Goal: Task Accomplishment & Management: Use online tool/utility

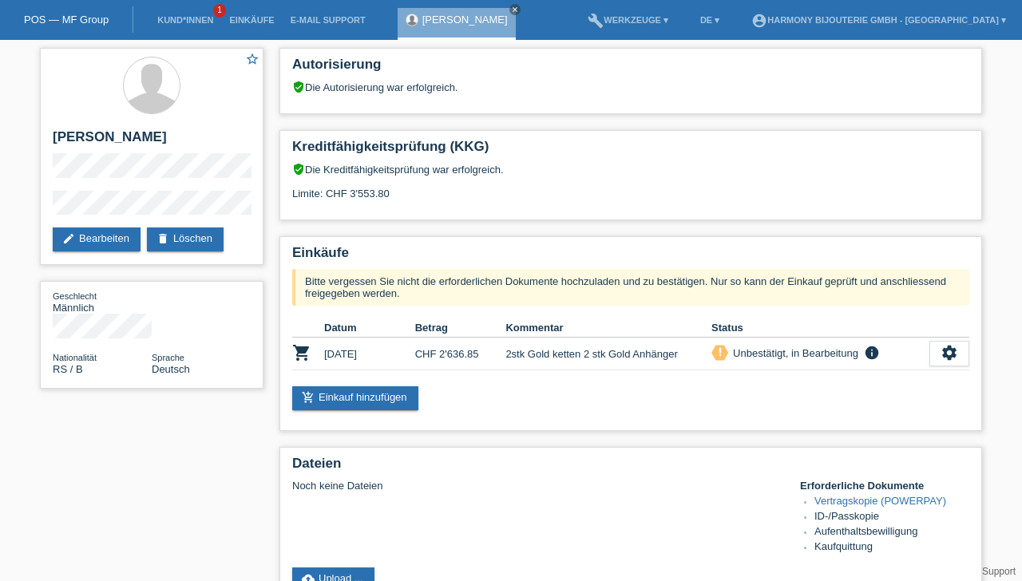
click at [509, 10] on link "close" at bounding box center [514, 9] width 11 height 11
click at [172, 22] on link "Kund*innen" at bounding box center [185, 20] width 72 height 10
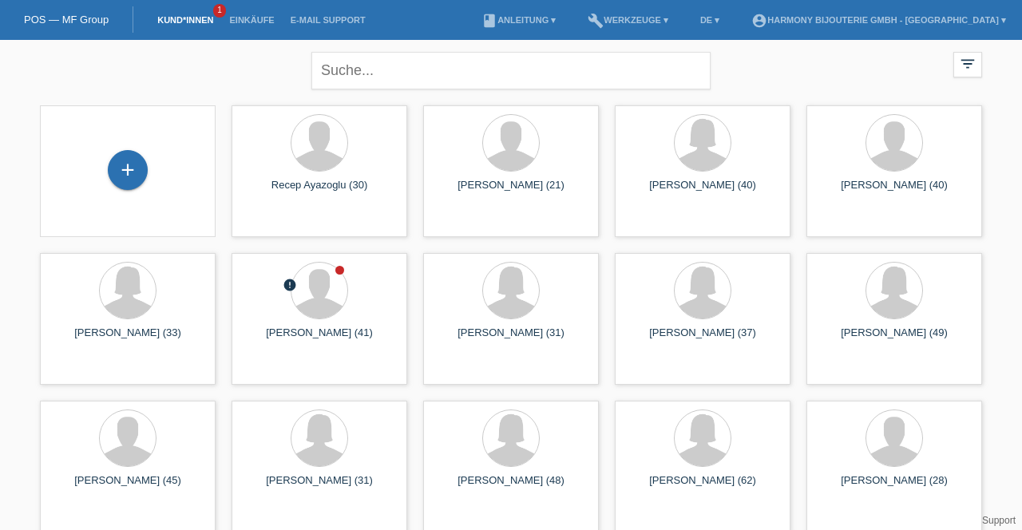
click at [316, 299] on div at bounding box center [319, 291] width 56 height 56
click at [244, 366] on icon "launch" at bounding box center [245, 372] width 14 height 14
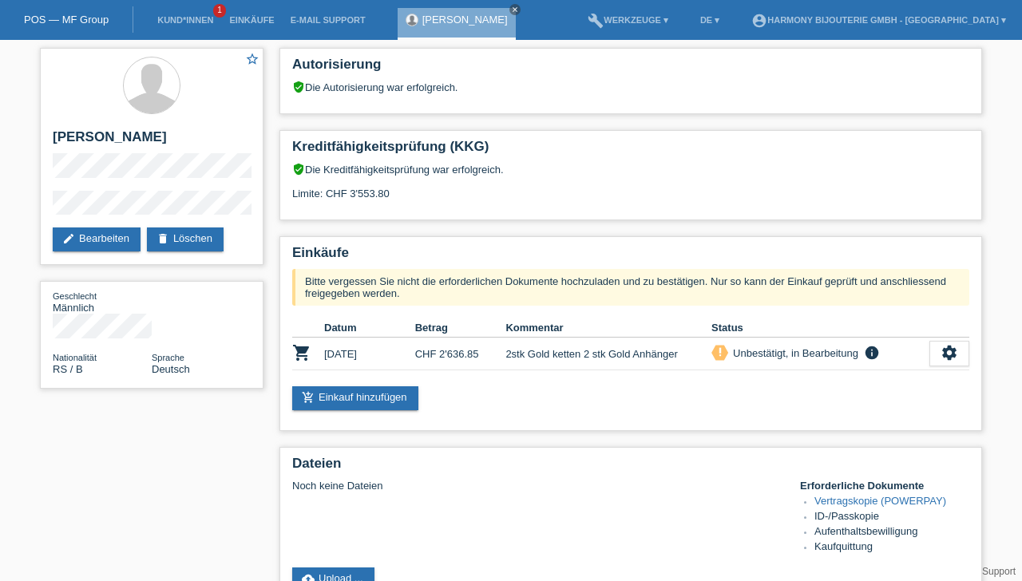
click at [872, 351] on icon "info" at bounding box center [871, 353] width 19 height 16
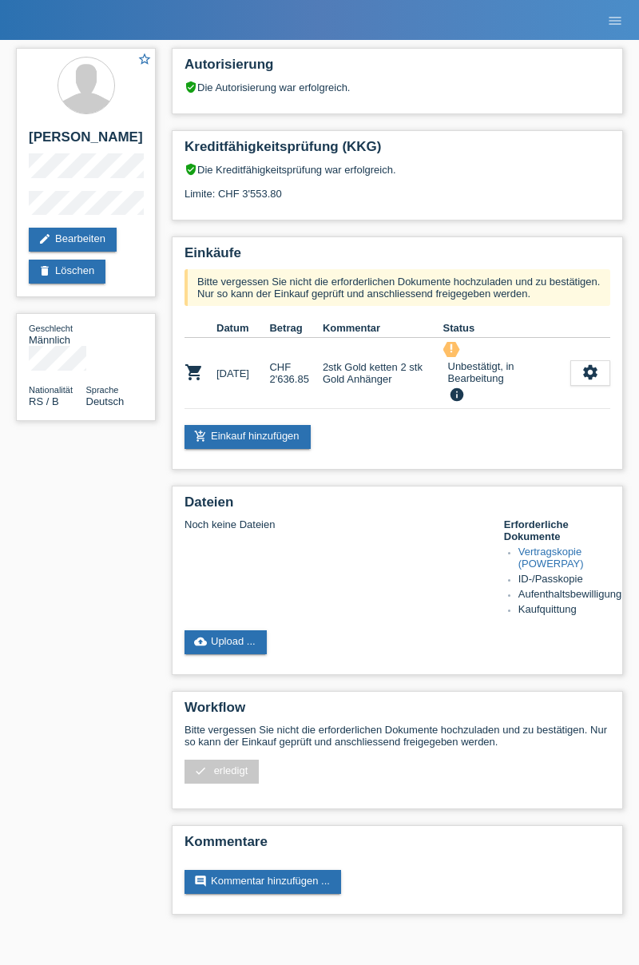
click at [216, 428] on link "add_shopping_cart Einkauf hinzufügen" at bounding box center [247, 437] width 126 height 24
click at [216, 636] on link "cloud_upload Upload ..." at bounding box center [225, 642] width 82 height 24
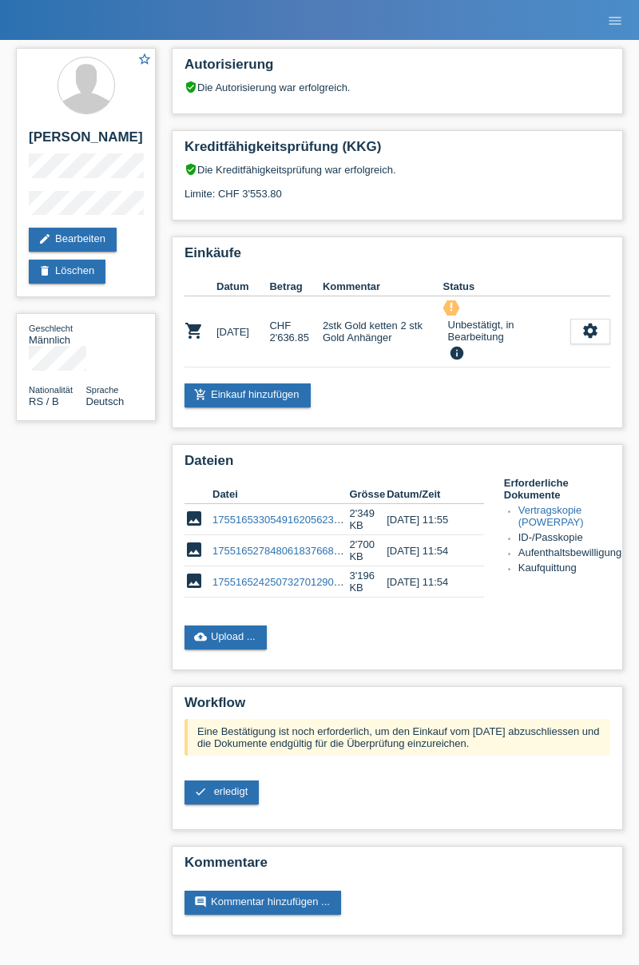
click at [238, 636] on link "cloud_upload Upload ..." at bounding box center [225, 637] width 82 height 24
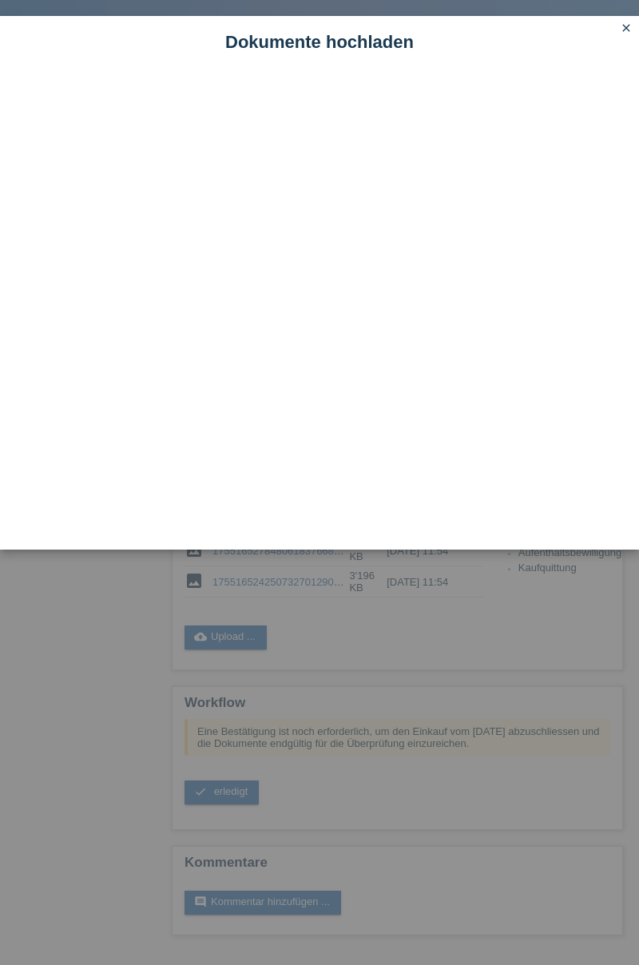
click at [631, 37] on link "close" at bounding box center [626, 29] width 21 height 18
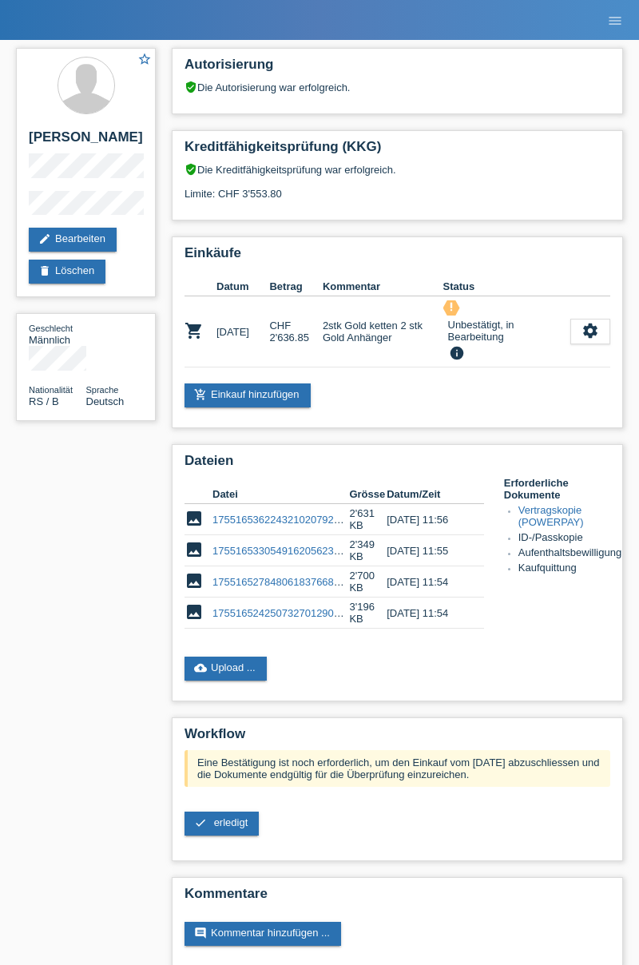
click at [233, 825] on span "erledigt" at bounding box center [231, 822] width 34 height 12
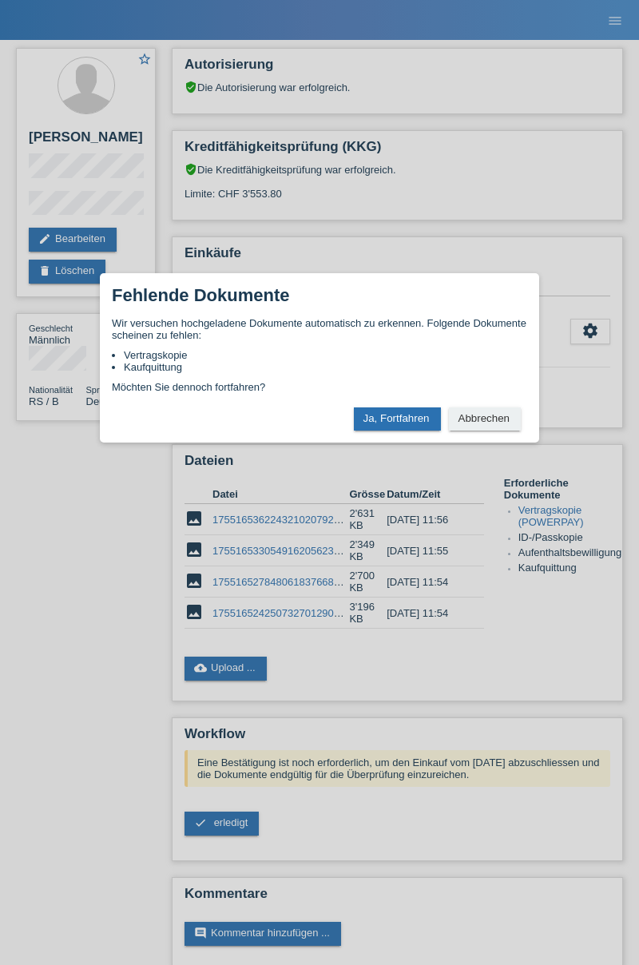
click at [636, 955] on div "× Fehlende Dokumente Wir versuchen hochgeladene Dokumente automatisch zu erkenn…" at bounding box center [319, 482] width 639 height 965
click at [637, 961] on div "× Fehlende Dokumente Wir versuchen hochgeladene Dokumente automatisch zu erkenn…" at bounding box center [319, 482] width 639 height 965
click at [471, 422] on button "Abbrechen" at bounding box center [485, 418] width 72 height 23
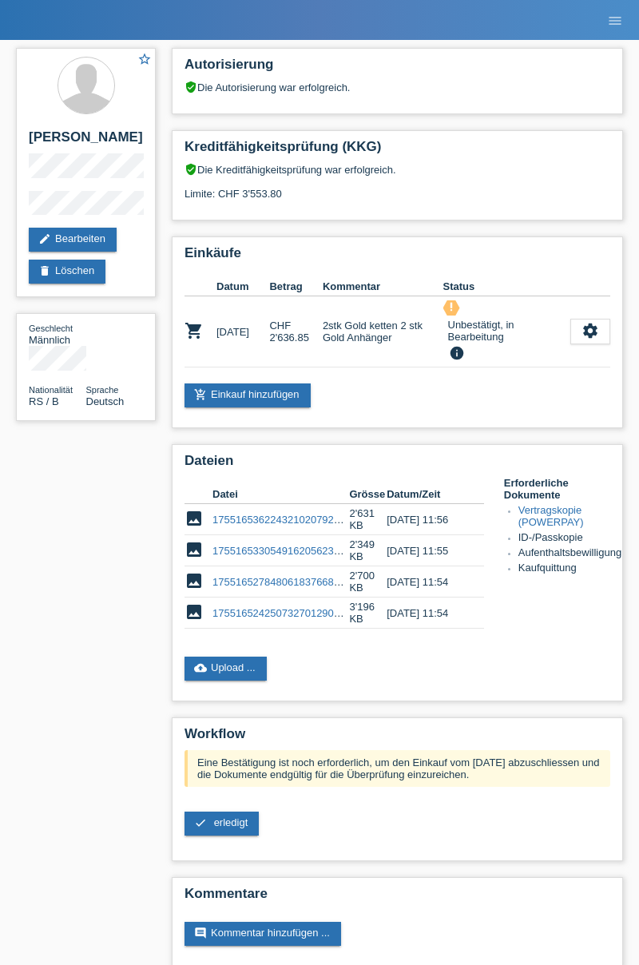
click at [220, 674] on link "cloud_upload Upload ..." at bounding box center [225, 668] width 82 height 24
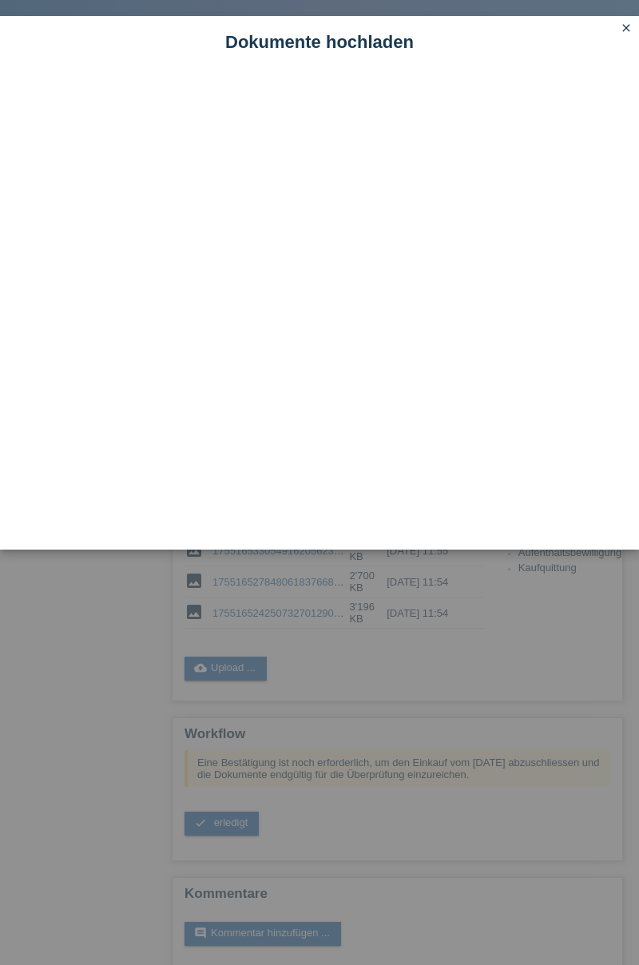
click at [99, 696] on div "Dokumente hochladen oder mobile upload scan me close" at bounding box center [319, 482] width 639 height 965
click at [130, 720] on div "Dokumente hochladen oder mobile upload scan me close" at bounding box center [319, 482] width 639 height 965
click at [630, 22] on icon "close" at bounding box center [626, 28] width 13 height 13
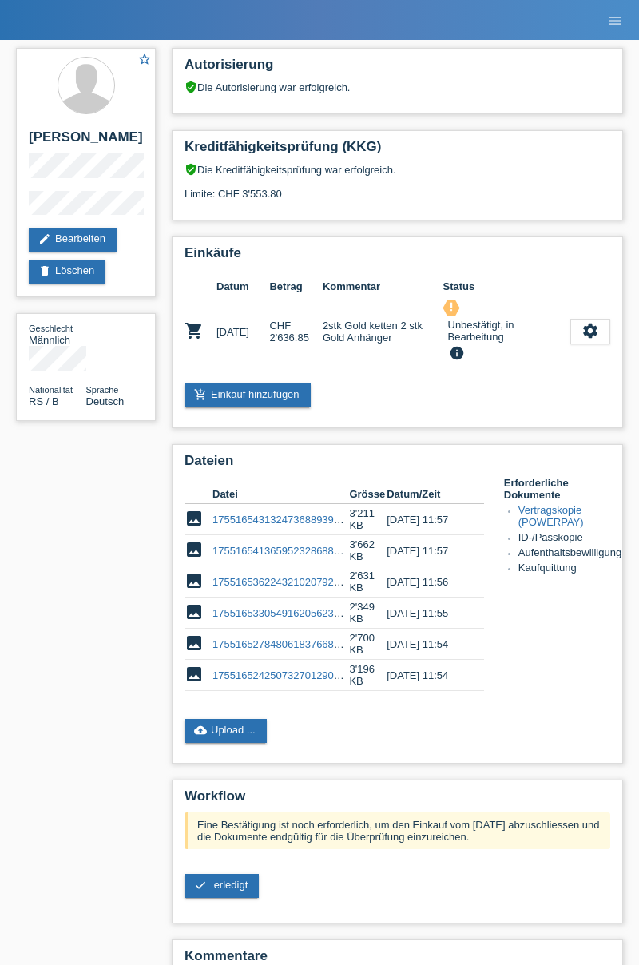
click at [208, 735] on link "cloud_upload Upload ..." at bounding box center [225, 731] width 82 height 24
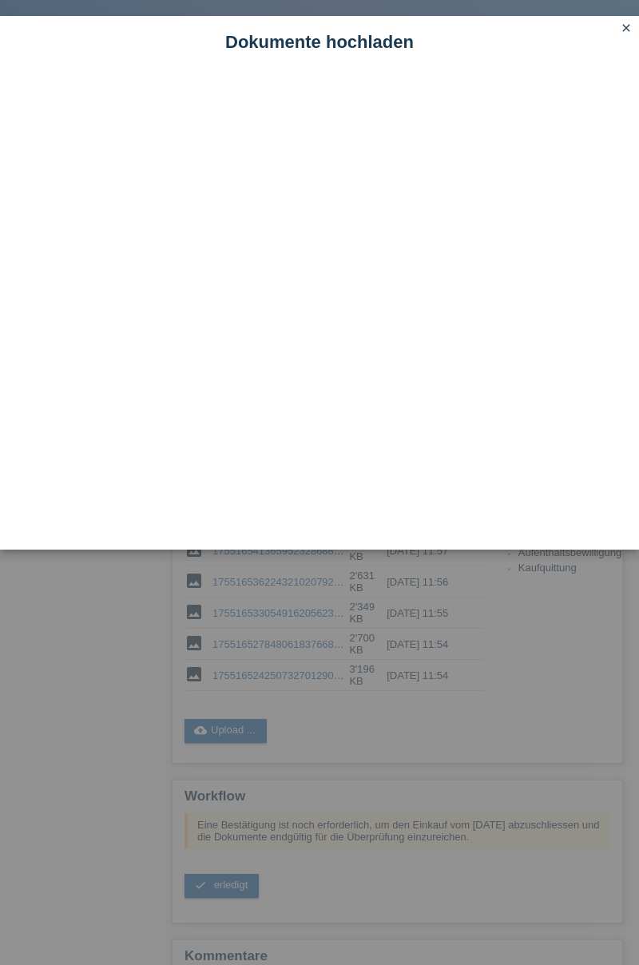
click at [135, 803] on div "Dokumente hochladen oder mobile upload scan me close" at bounding box center [319, 482] width 639 height 965
click at [625, 27] on icon "close" at bounding box center [626, 28] width 13 height 13
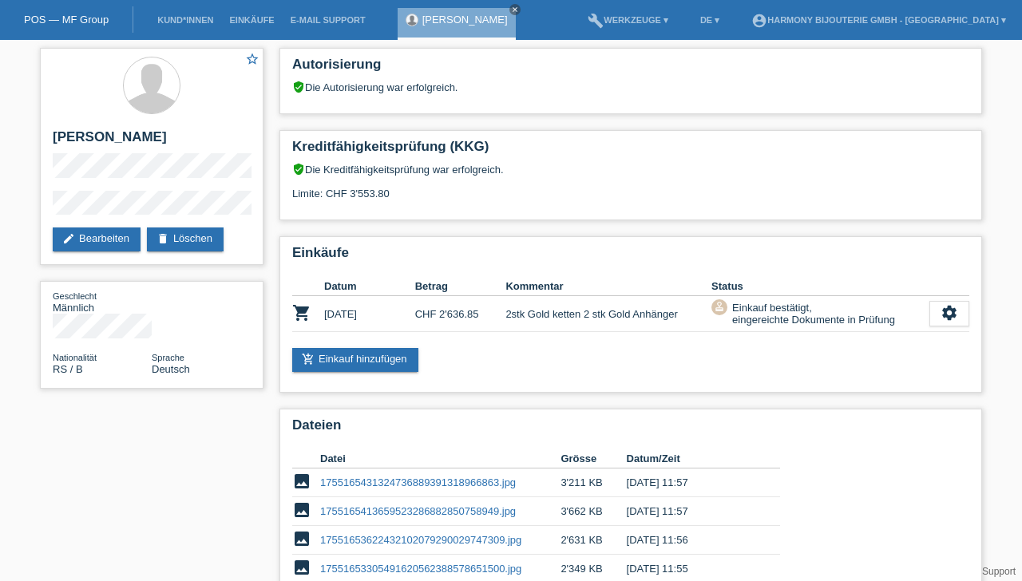
click at [638, 36] on ul "account_circle Harmony Bijouterie GmbH - Pinar Yuksel ▾" at bounding box center [878, 20] width 287 height 41
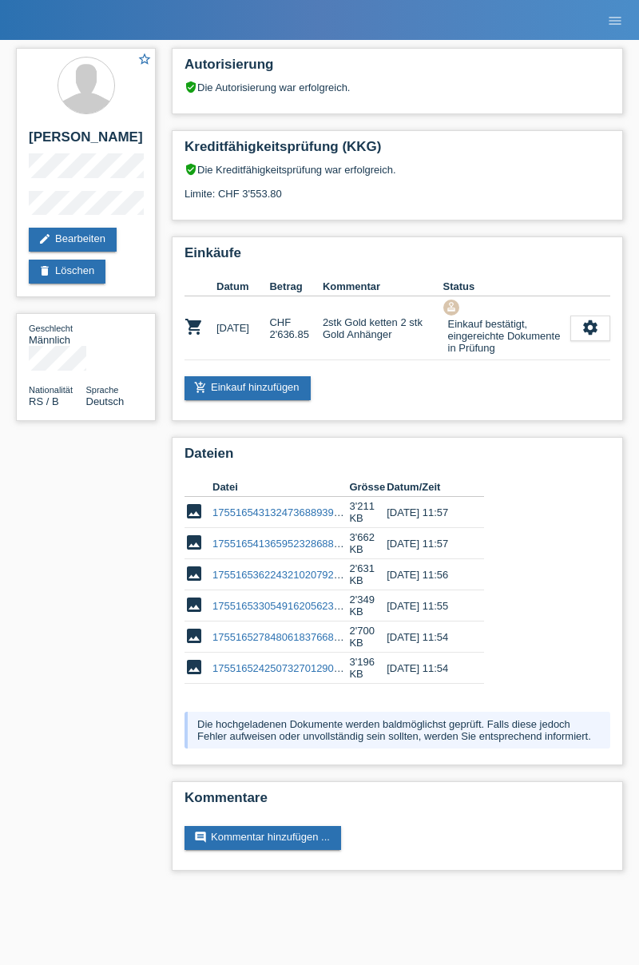
click at [615, 27] on icon "menu" at bounding box center [615, 21] width 16 height 16
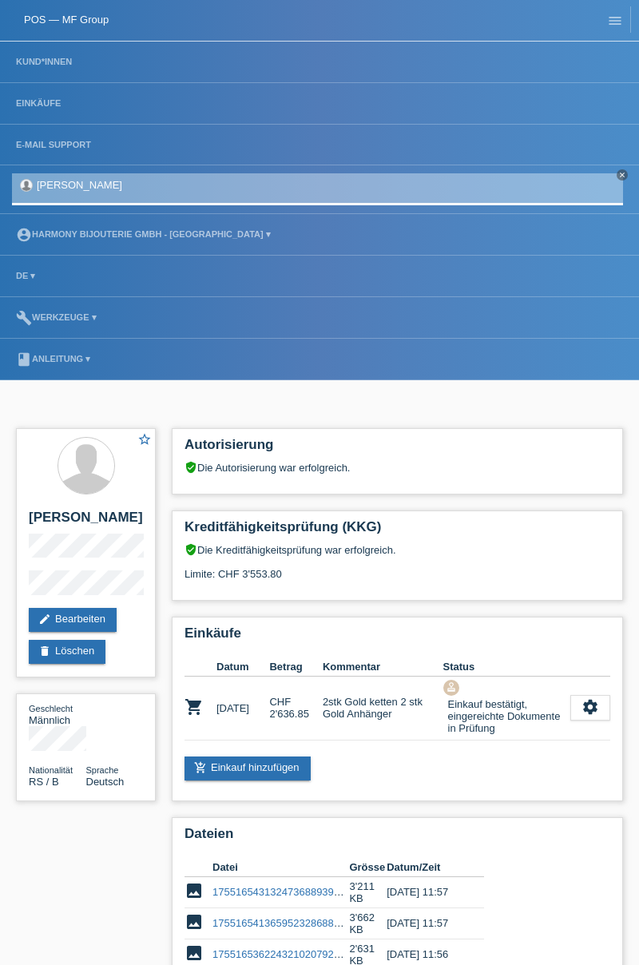
click at [32, 65] on link "Kund*innen" at bounding box center [44, 62] width 72 height 10
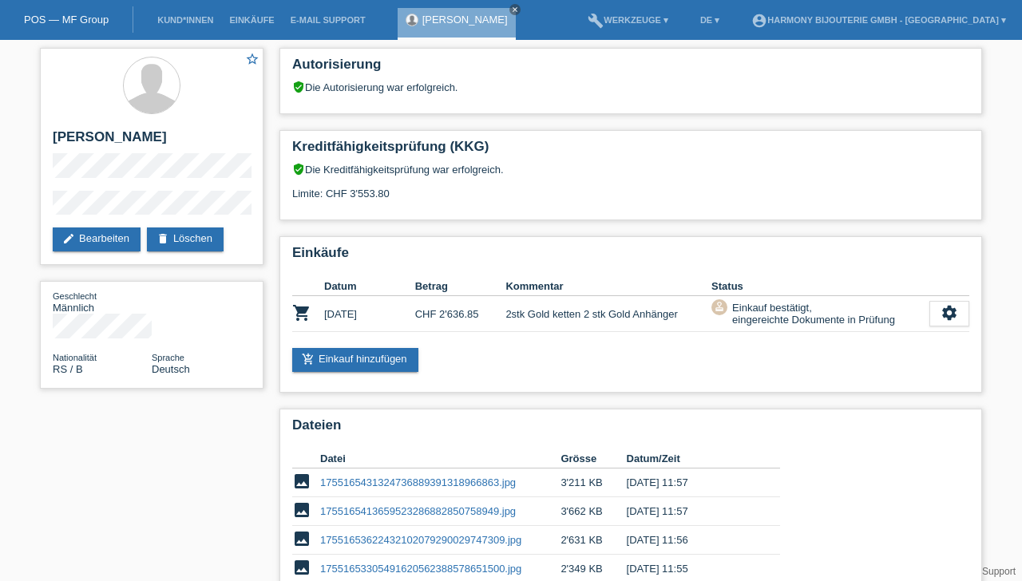
click at [511, 13] on icon "close" at bounding box center [515, 10] width 8 height 8
